Goal: Navigation & Orientation: Find specific page/section

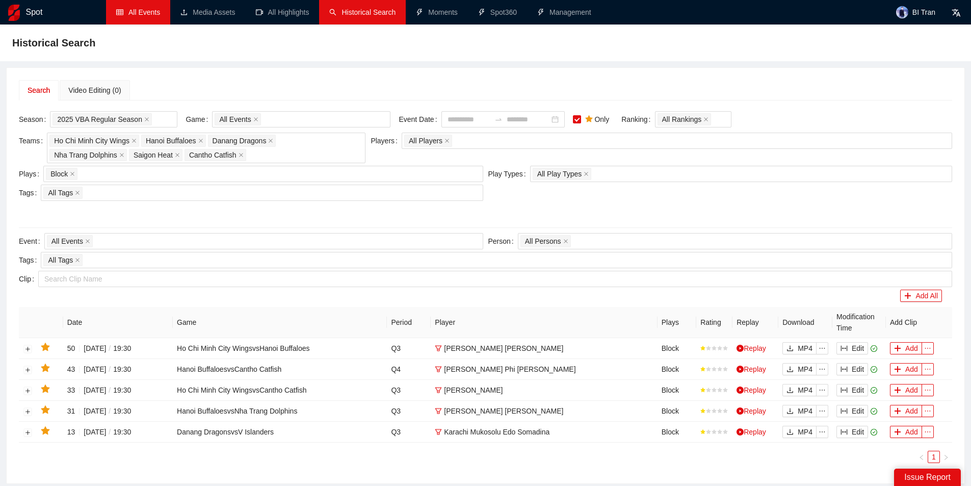
click at [157, 9] on link "All Events" at bounding box center [138, 12] width 44 height 8
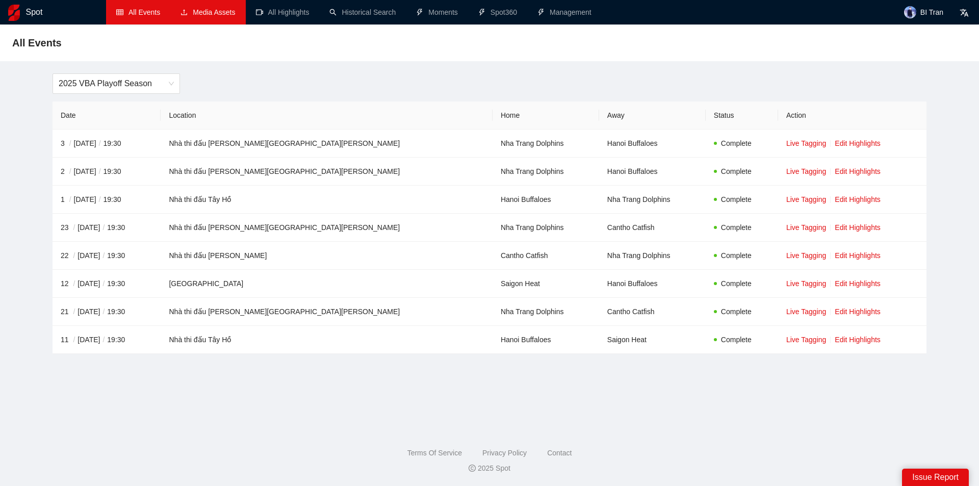
click at [208, 16] on link "Media Assets" at bounding box center [207, 12] width 55 height 8
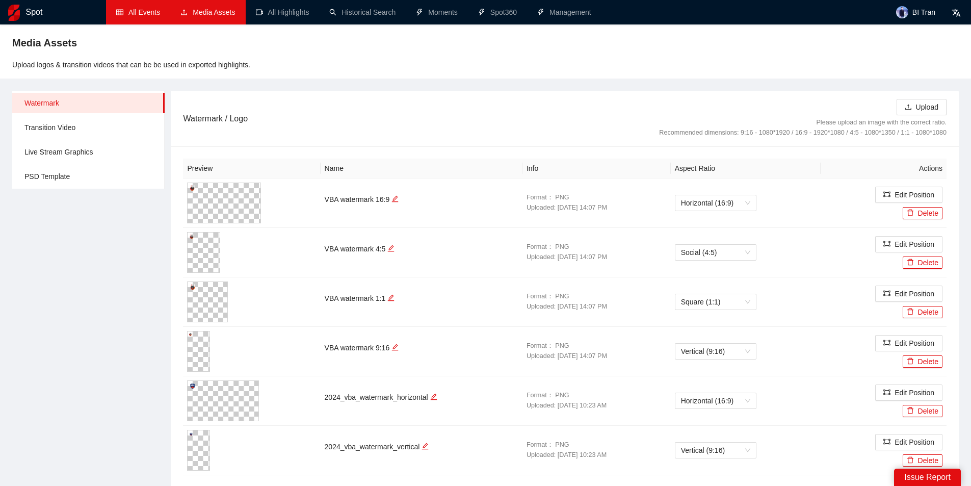
click at [128, 8] on link "All Events" at bounding box center [138, 12] width 44 height 8
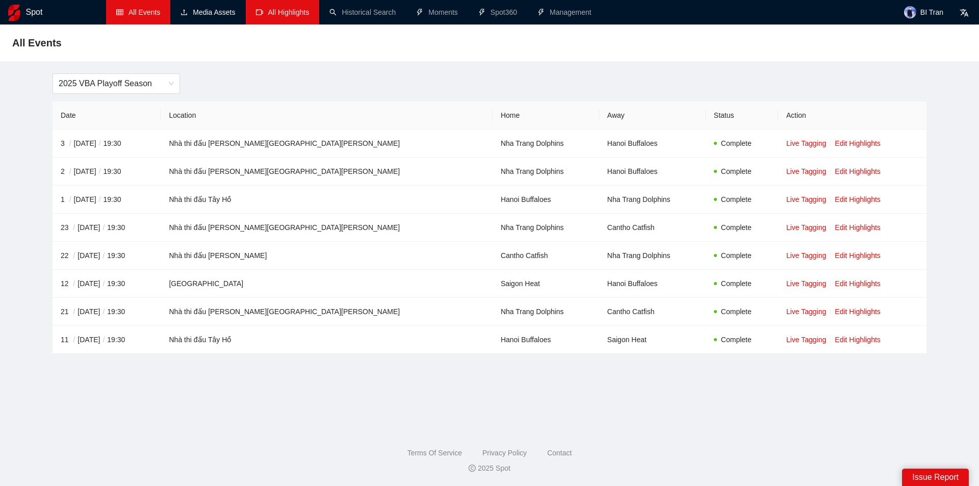
drag, startPoint x: 223, startPoint y: 20, endPoint x: 261, endPoint y: 19, distance: 37.7
click at [223, 16] on link "Media Assets" at bounding box center [207, 12] width 55 height 8
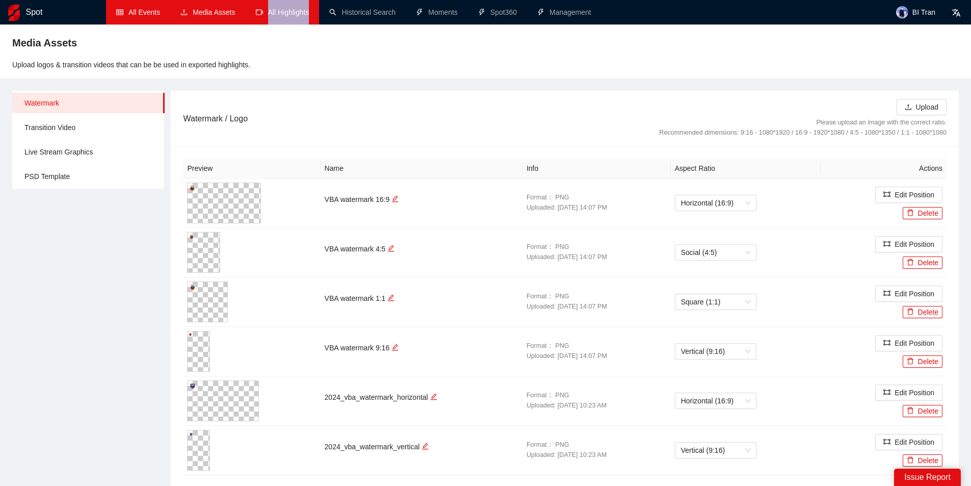
drag, startPoint x: 275, startPoint y: 24, endPoint x: 278, endPoint y: 19, distance: 6.2
click at [278, 19] on li "All Highlights" at bounding box center [283, 12] width 74 height 24
click at [140, 8] on link "All Events" at bounding box center [138, 12] width 44 height 8
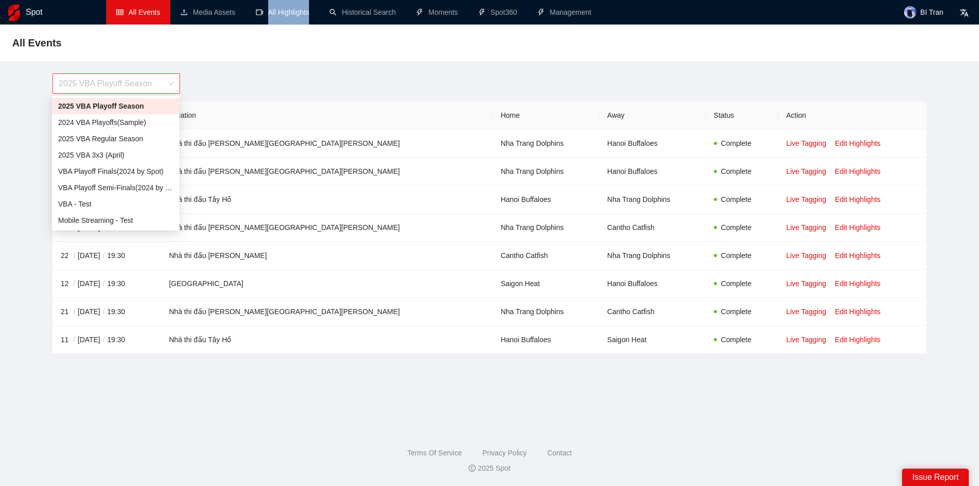
click at [147, 81] on span "2025 VBA Playoff Season" at bounding box center [116, 83] width 115 height 19
click at [136, 139] on div "2025 VBA Regular Season" at bounding box center [115, 138] width 115 height 11
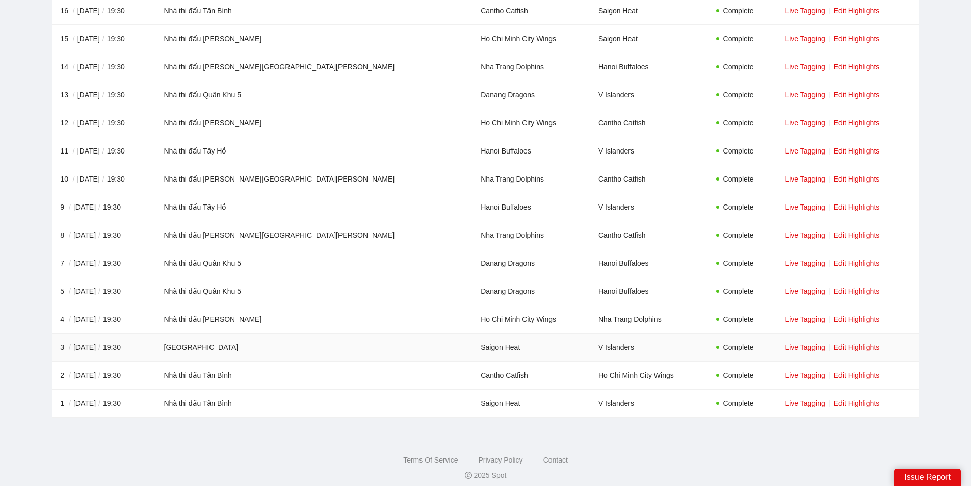
scroll to position [1486, 0]
